Goal: Transaction & Acquisition: Obtain resource

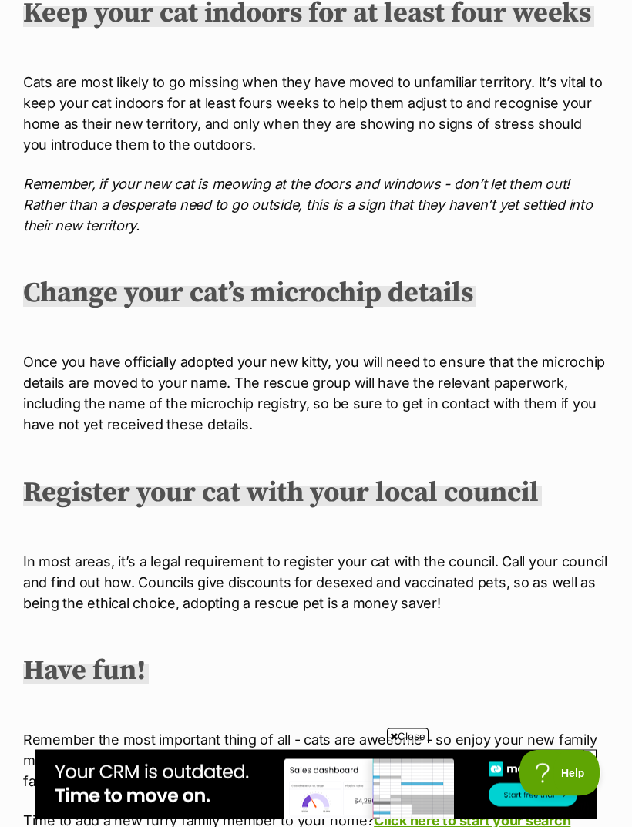
scroll to position [3034, 0]
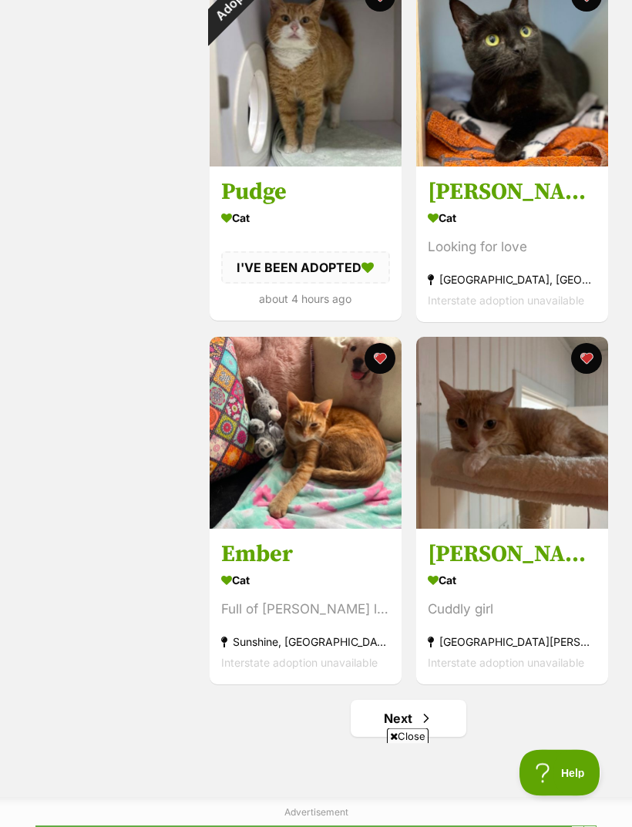
scroll to position [3236, 0]
click at [588, 362] on button "favourite" at bounding box center [585, 358] width 31 height 31
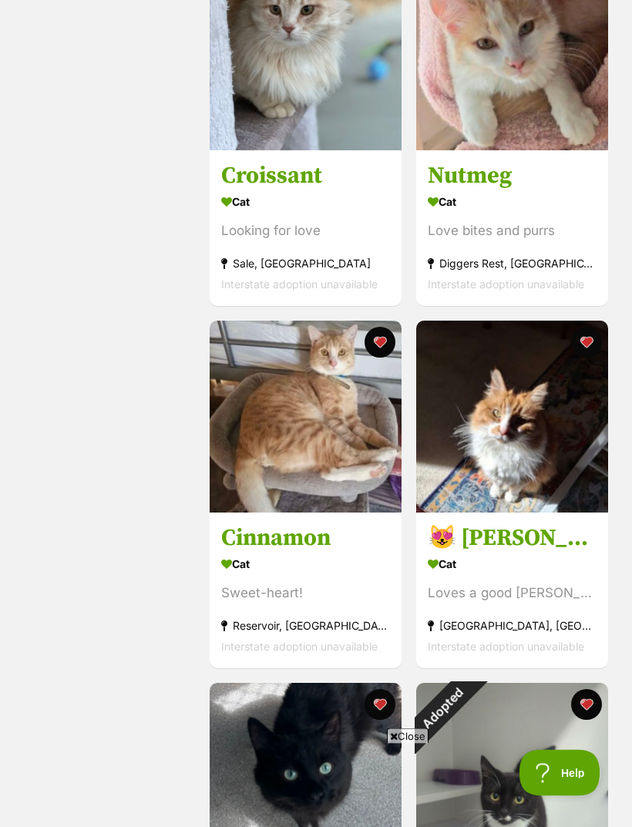
scroll to position [1081, 0]
click at [534, 469] on img at bounding box center [512, 416] width 192 height 192
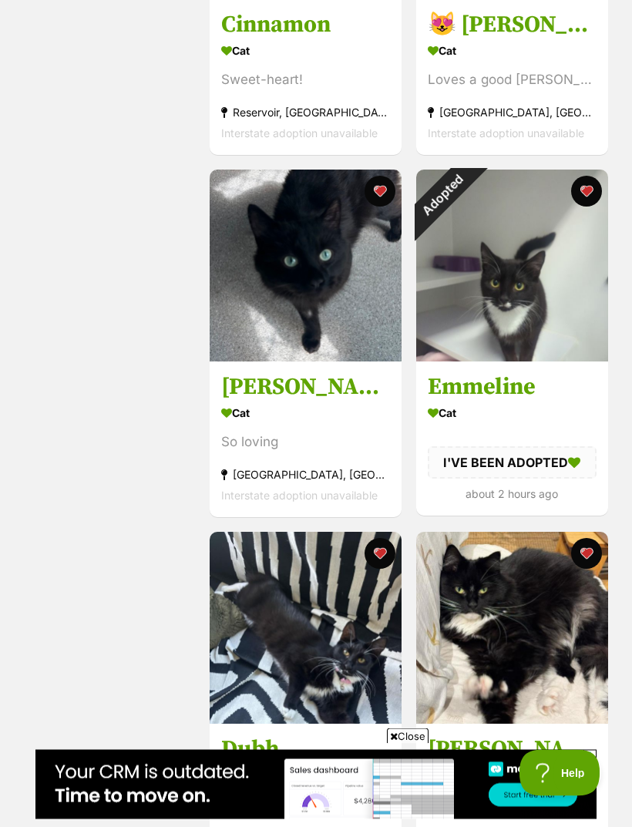
scroll to position [1594, 0]
click at [261, 295] on img at bounding box center [306, 265] width 192 height 192
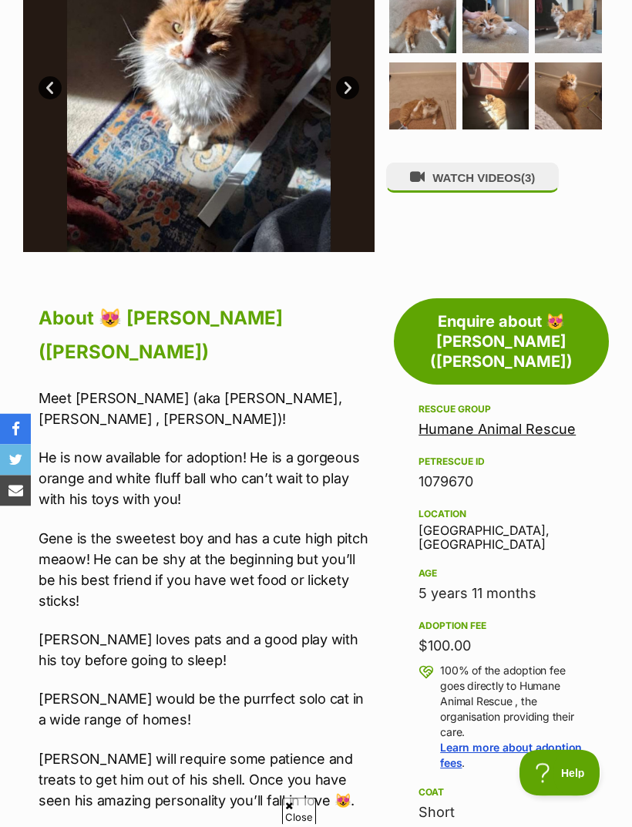
scroll to position [448, 0]
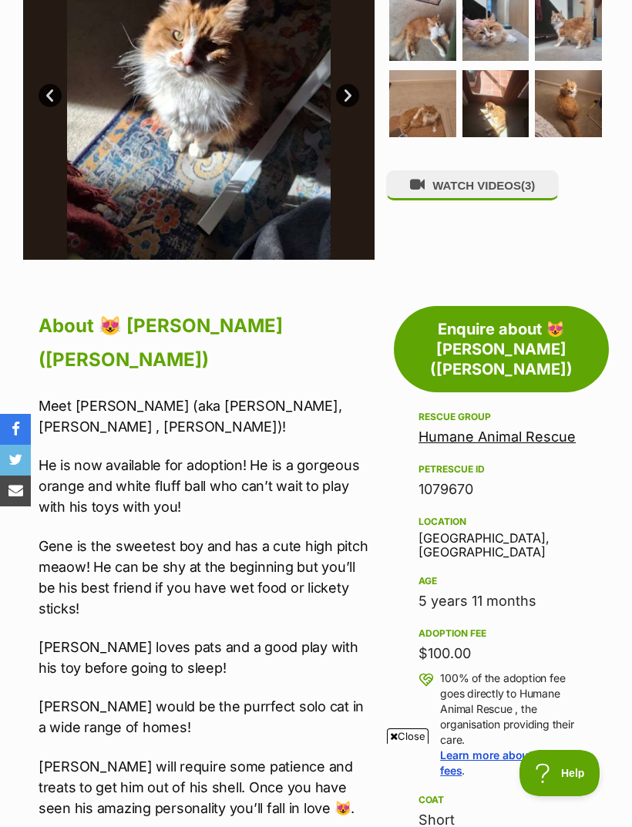
click at [522, 306] on link "Enquire about 😻 [PERSON_NAME] ([PERSON_NAME])" at bounding box center [501, 349] width 215 height 86
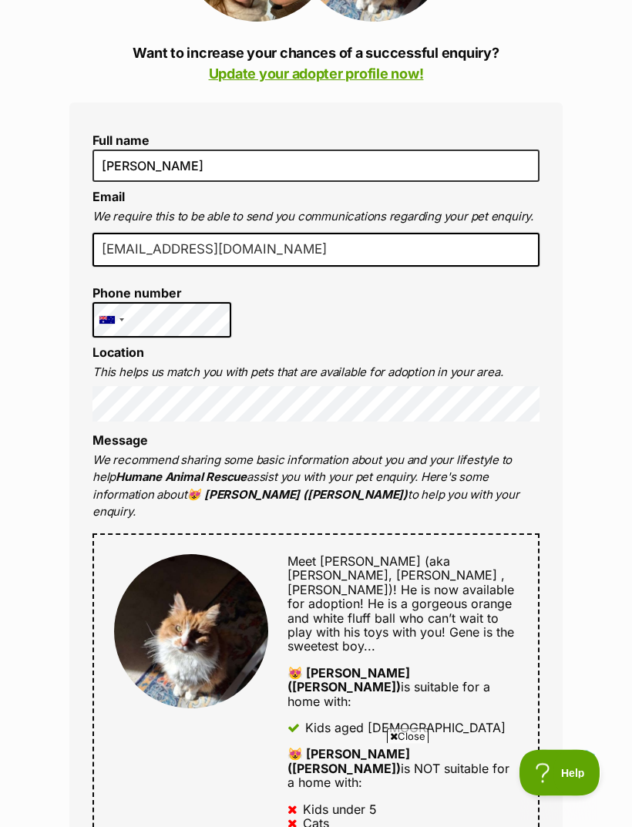
scroll to position [397, 0]
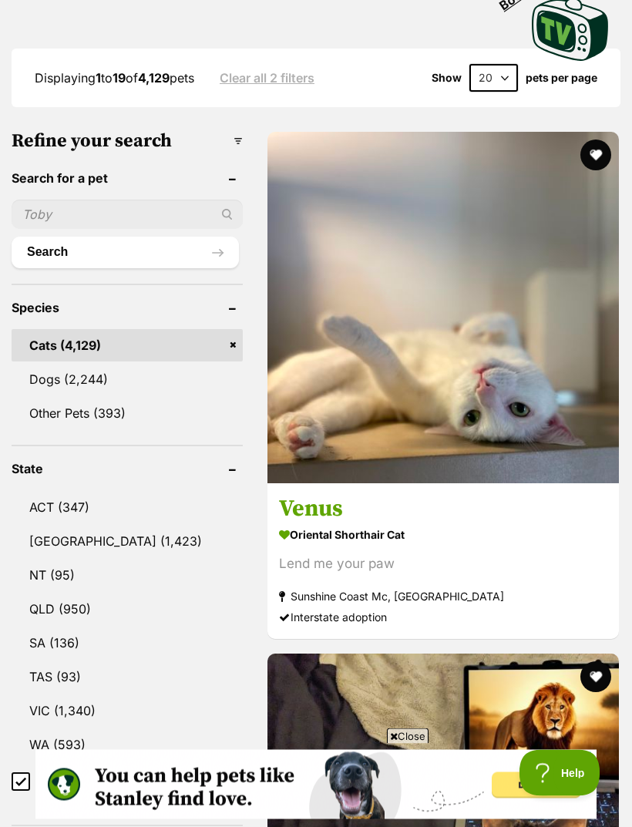
scroll to position [525, 0]
click at [55, 694] on link "VIC (1,340)" at bounding box center [127, 710] width 231 height 32
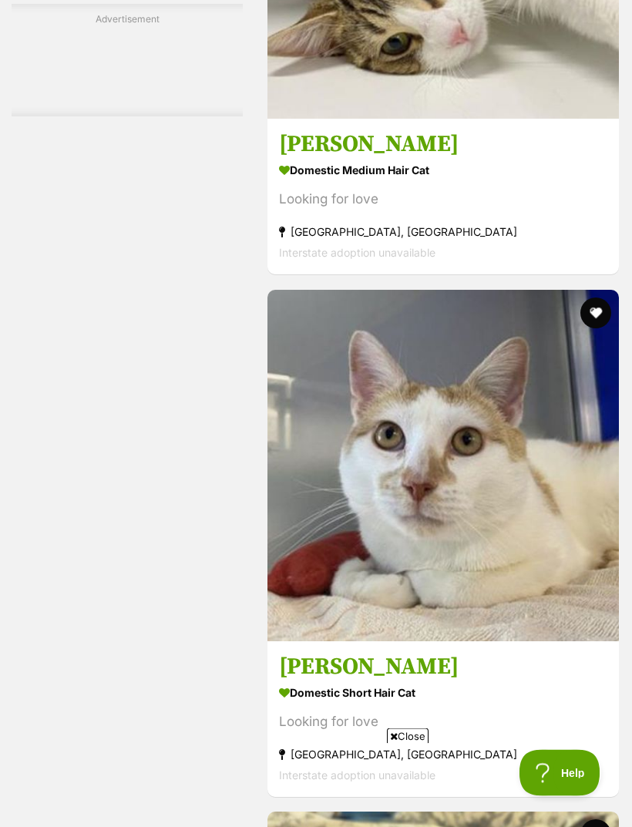
scroll to position [4688, 0]
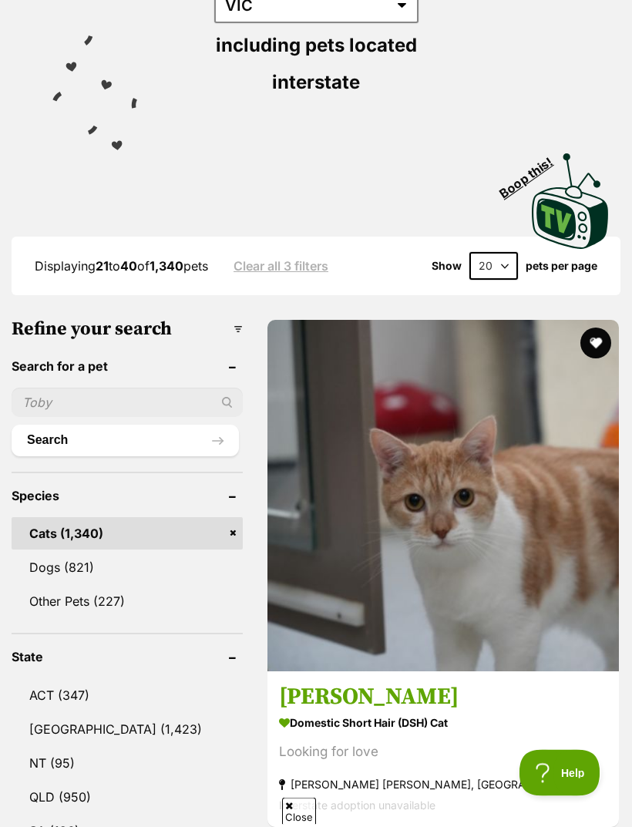
scroll to position [337, 0]
click at [298, 387] on img at bounding box center [442, 495] width 351 height 351
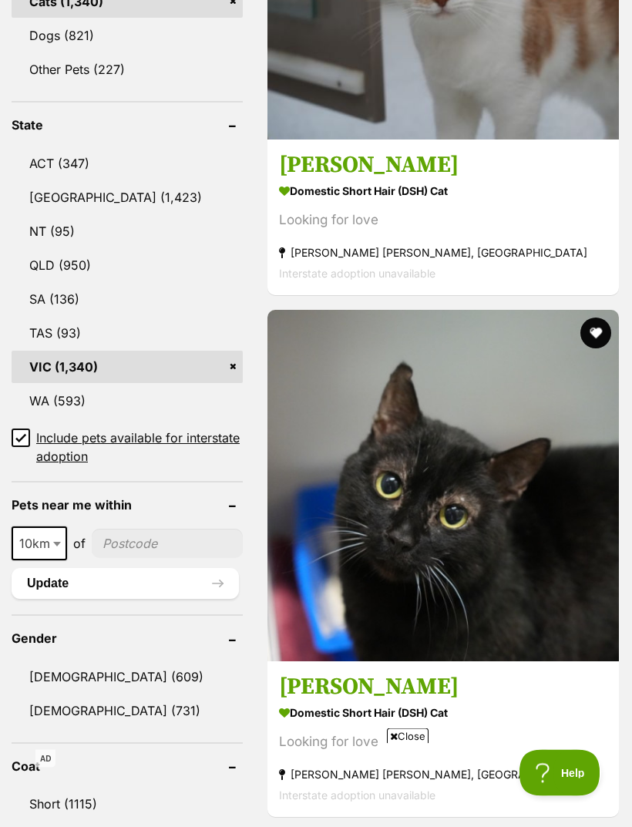
scroll to position [867, 0]
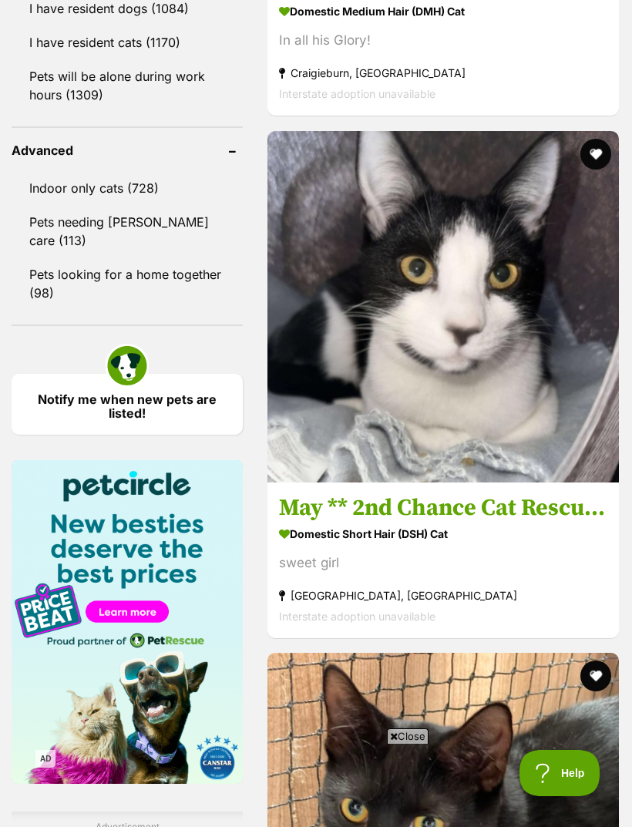
scroll to position [2093, 0]
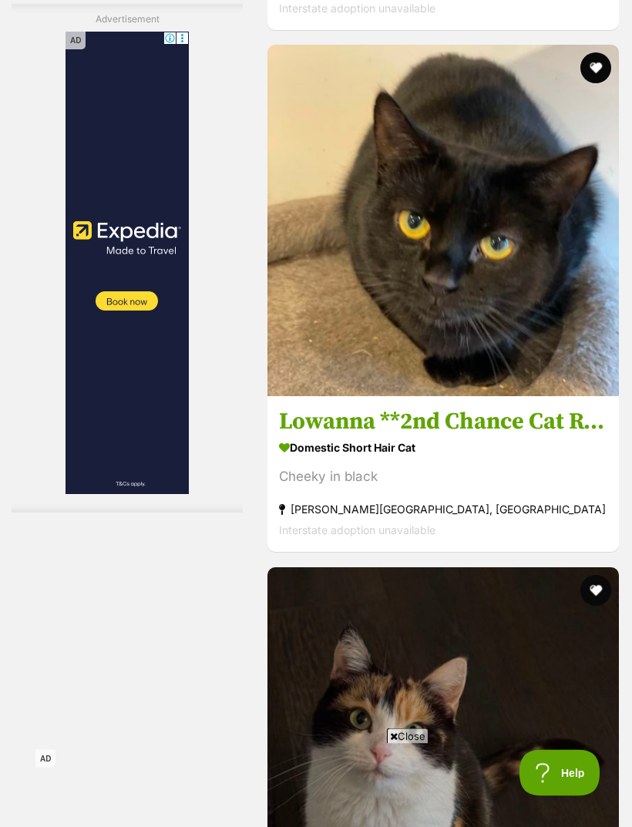
scroll to position [4535, 0]
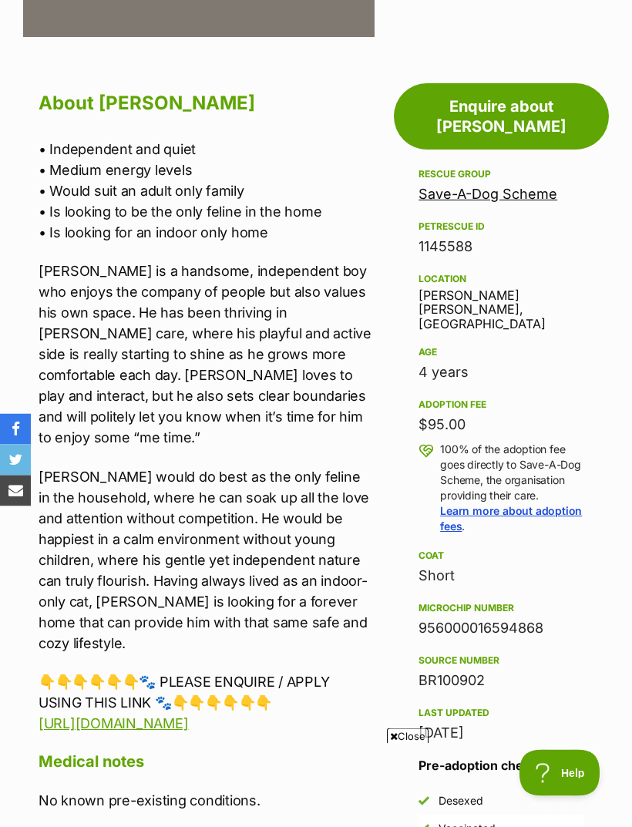
scroll to position [642, 0]
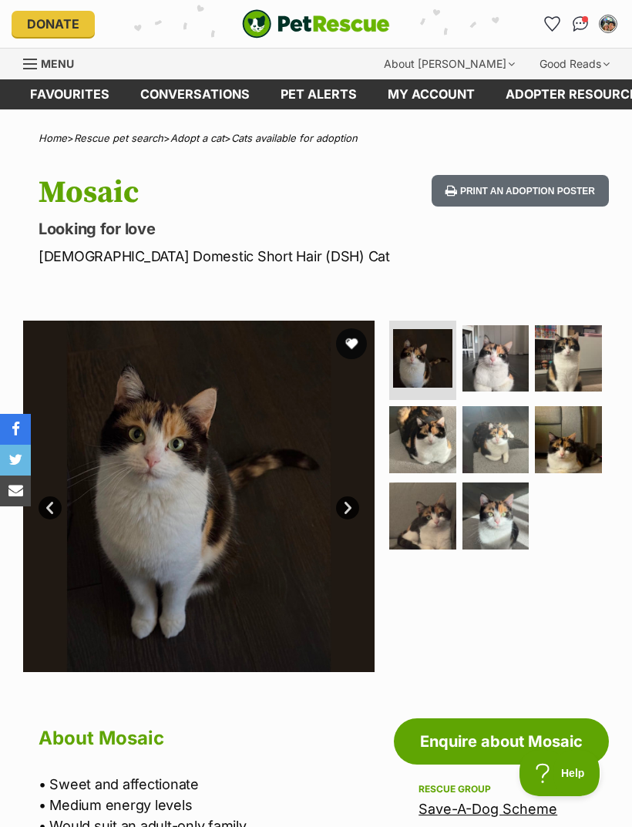
click at [508, 386] on img at bounding box center [495, 358] width 67 height 67
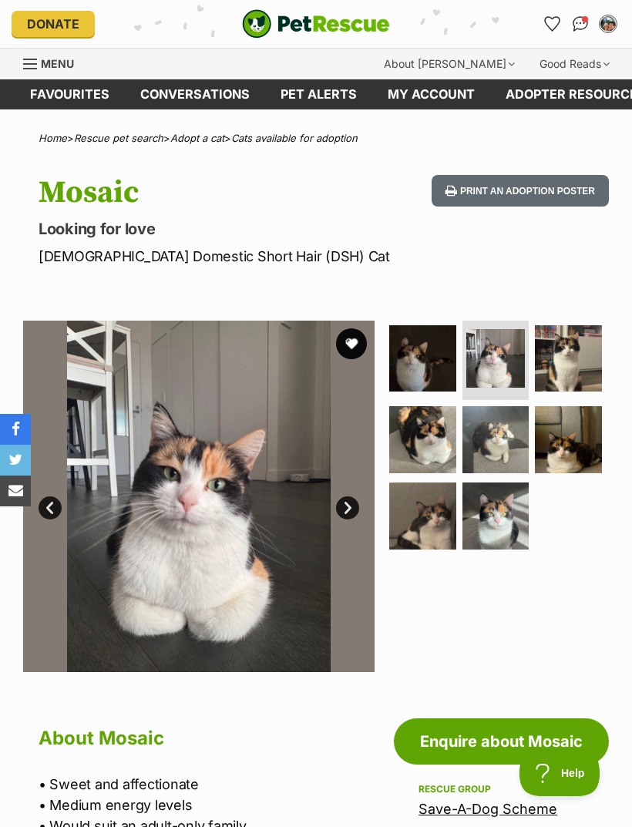
click at [581, 365] on img at bounding box center [568, 358] width 67 height 67
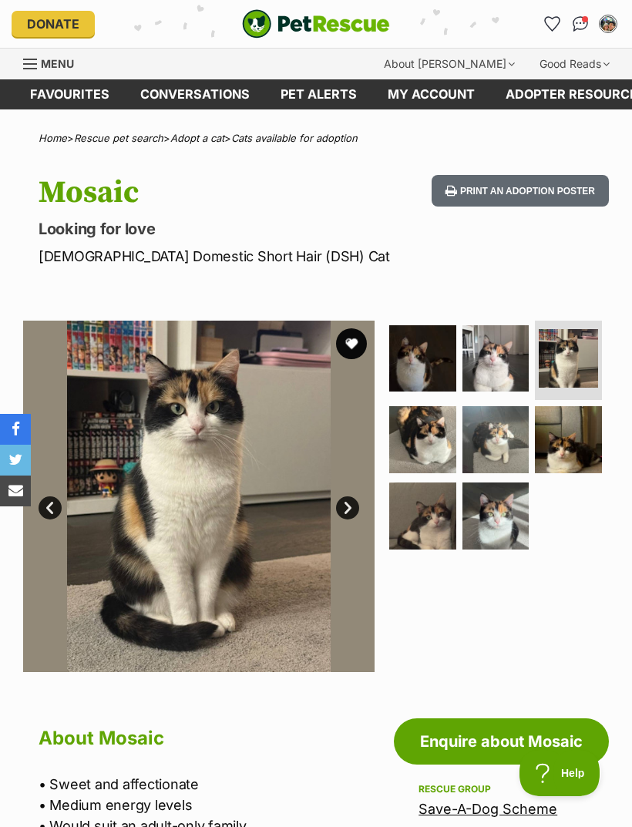
click at [586, 430] on img at bounding box center [568, 439] width 67 height 67
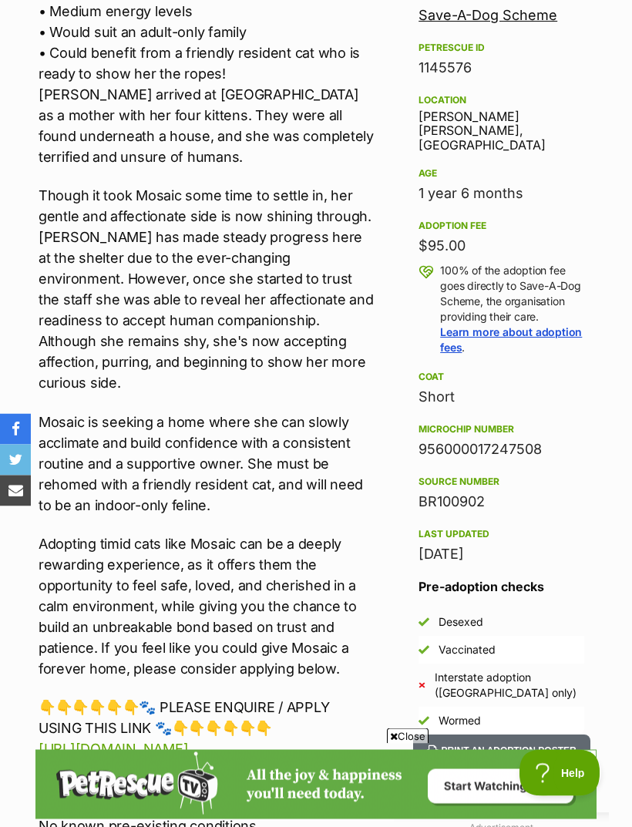
scroll to position [793, 0]
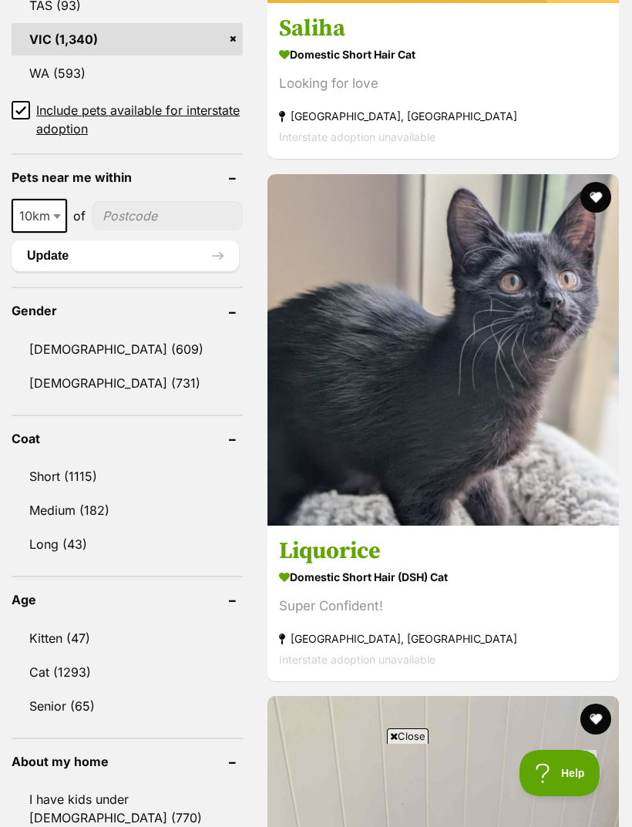
scroll to position [1207, 0]
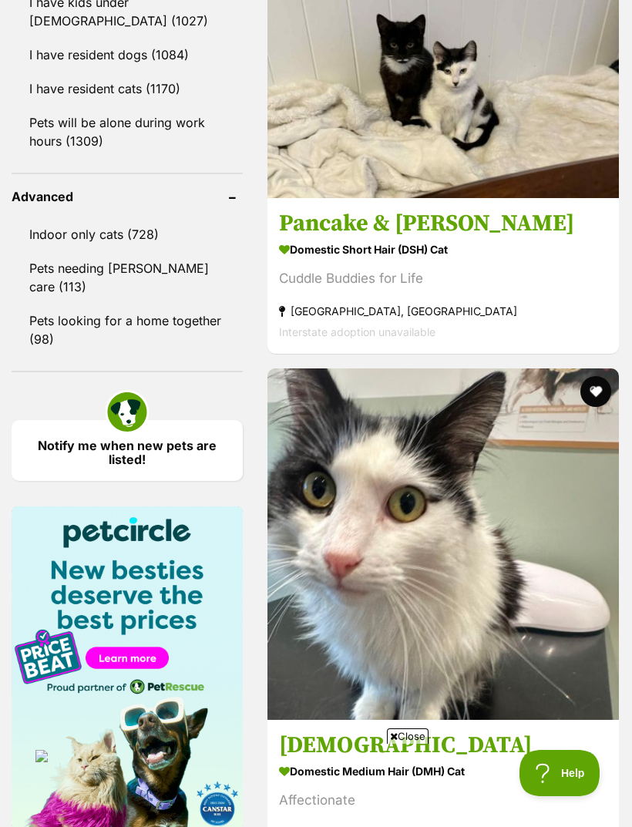
scroll to position [2053, 0]
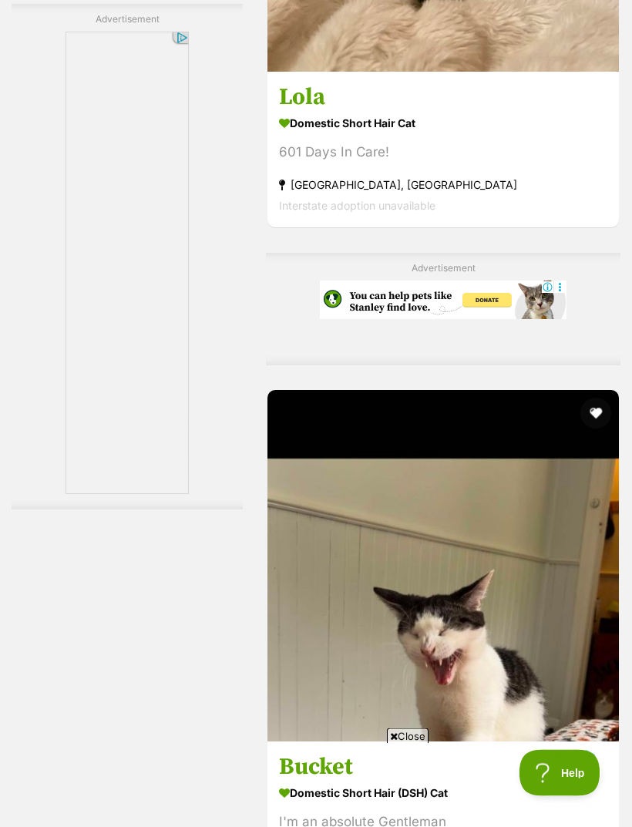
scroll to position [3736, 0]
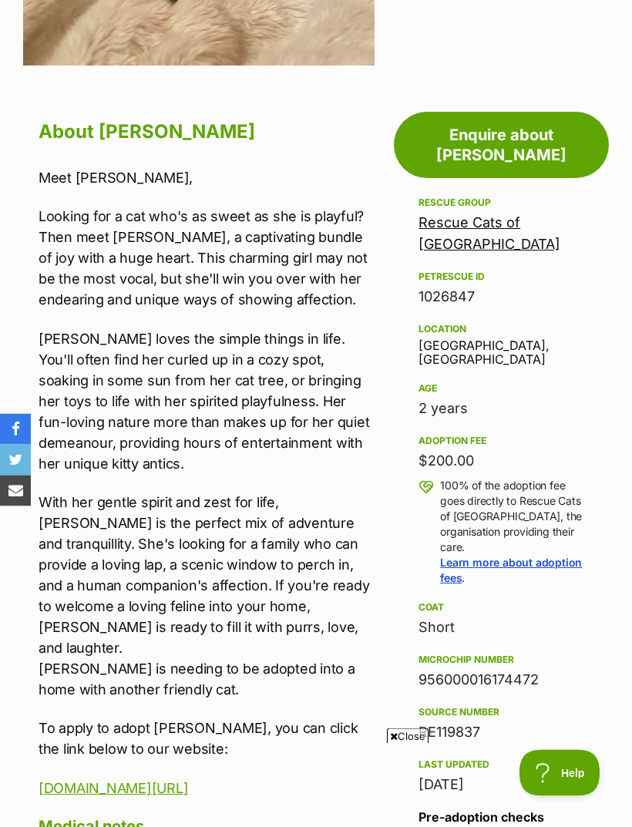
scroll to position [627, 0]
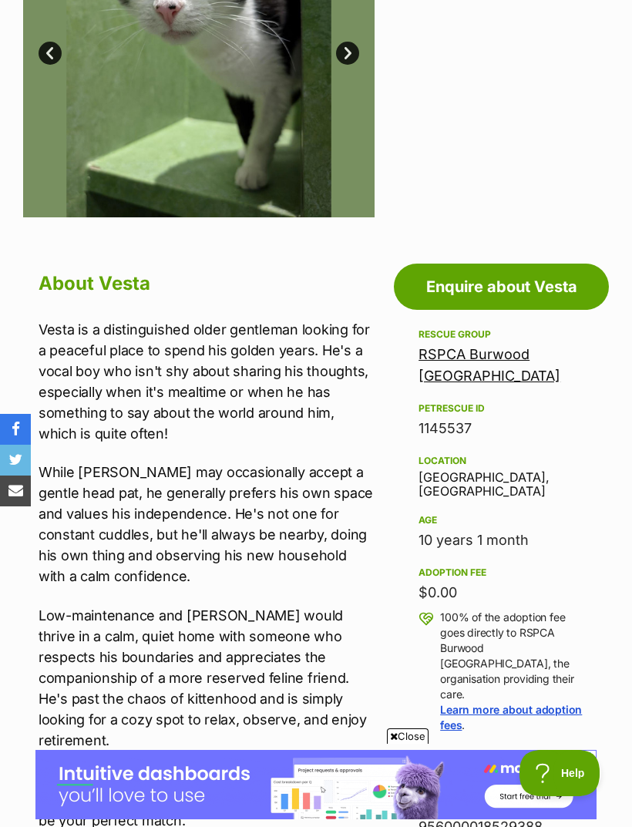
scroll to position [515, 0]
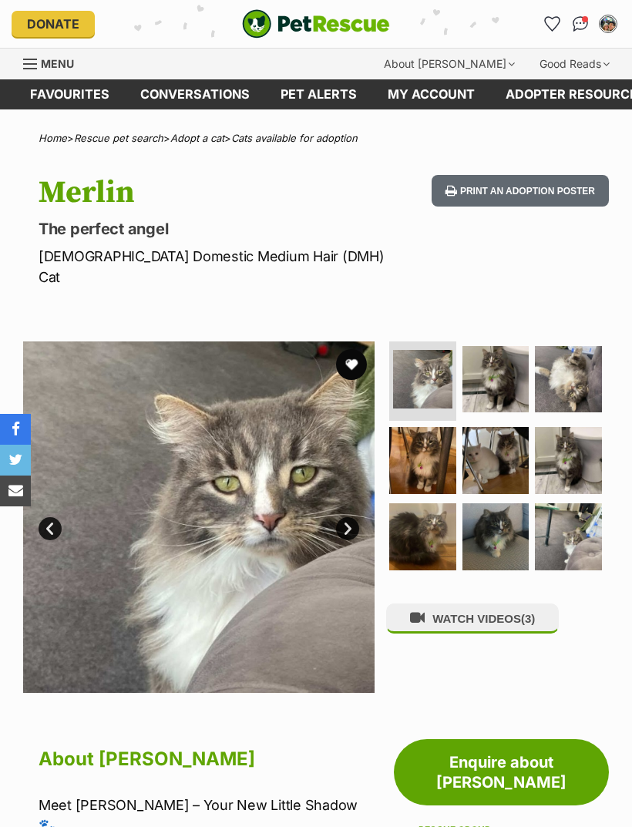
click at [571, 443] on img at bounding box center [568, 460] width 67 height 67
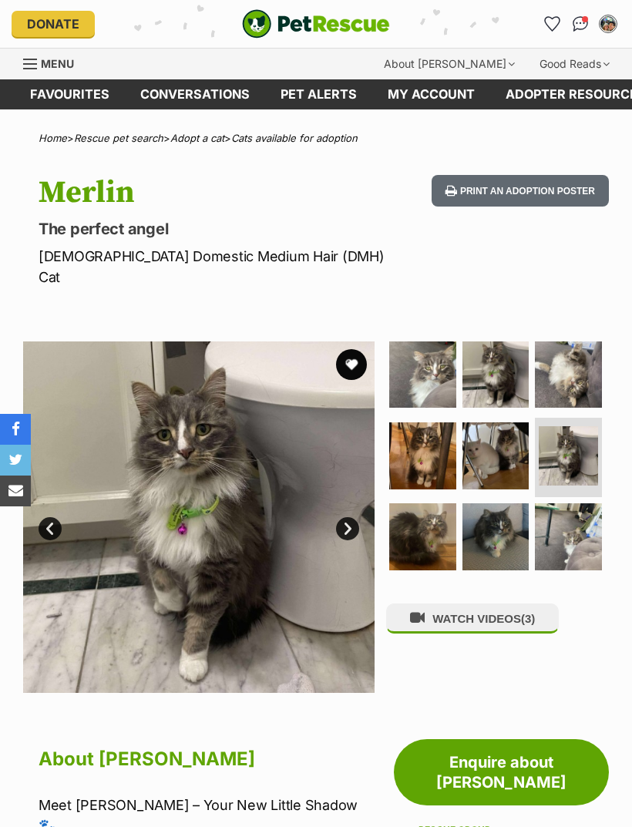
click at [428, 507] on img at bounding box center [422, 536] width 67 height 67
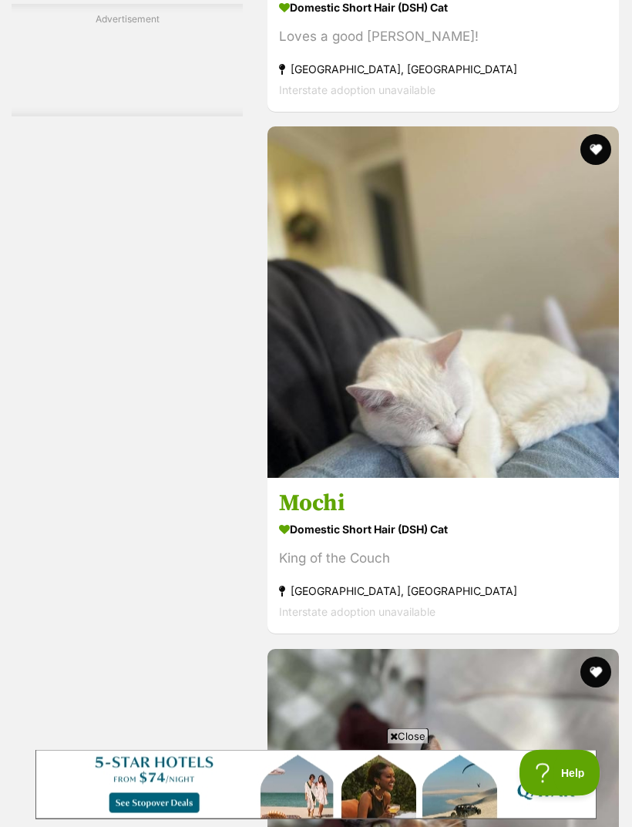
scroll to position [4453, 0]
